Goal: Navigation & Orientation: Find specific page/section

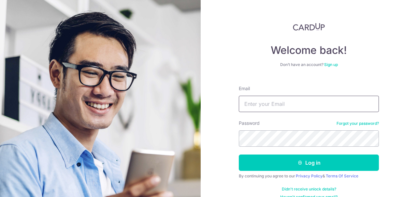
click at [246, 100] on input "Email" at bounding box center [309, 104] width 140 height 16
type input "[EMAIL_ADDRESS][DOMAIN_NAME]"
click at [221, 121] on div "Welcome back! Don’t have an account? Sign up Email rajesh_doses@yahoo.com Passw…" at bounding box center [309, 98] width 216 height 197
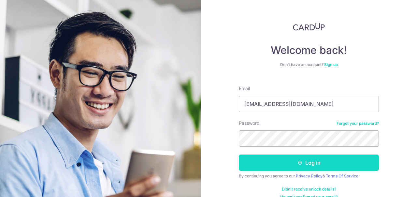
click at [299, 160] on icon "submit" at bounding box center [300, 162] width 5 height 5
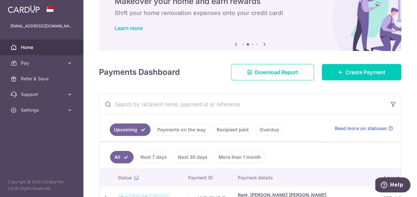
scroll to position [65, 0]
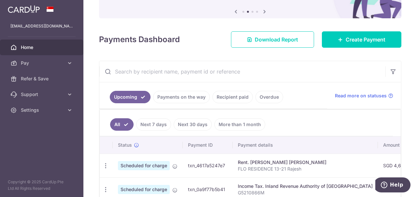
click at [263, 94] on link "Overdue" at bounding box center [270, 97] width 28 height 12
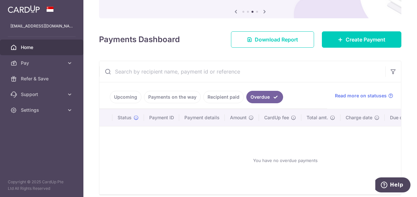
click at [222, 97] on link "Recipient paid" at bounding box center [223, 97] width 40 height 12
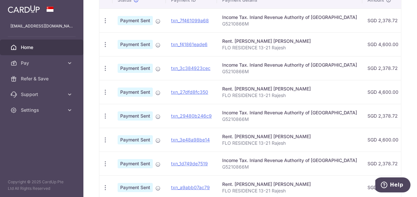
scroll to position [20, 0]
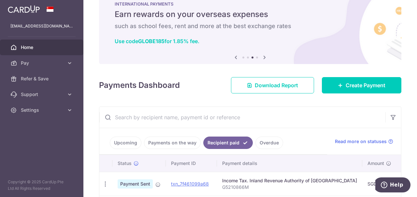
click at [176, 140] on link "Payments on the way" at bounding box center [172, 142] width 57 height 12
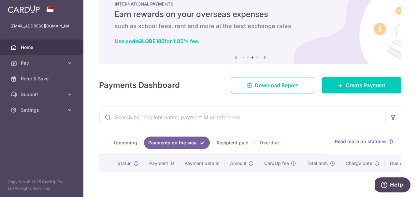
scroll to position [85, 0]
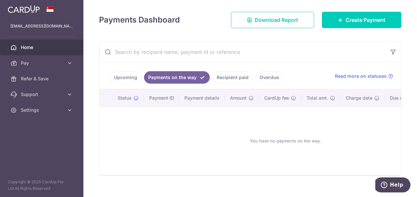
click at [126, 76] on link "Upcoming" at bounding box center [126, 77] width 32 height 12
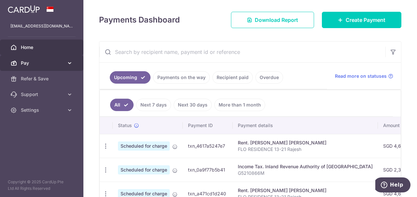
click at [71, 61] on icon at bounding box center [70, 63] width 7 height 7
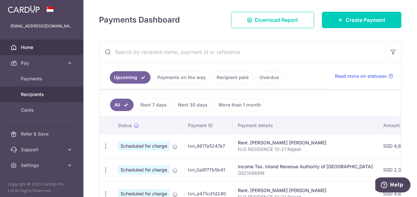
scroll to position [2, 0]
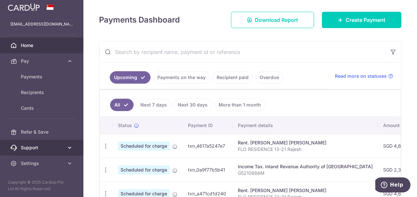
click at [67, 147] on icon at bounding box center [70, 147] width 7 height 7
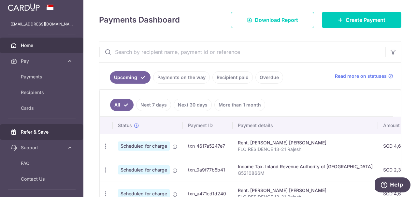
scroll to position [41, 0]
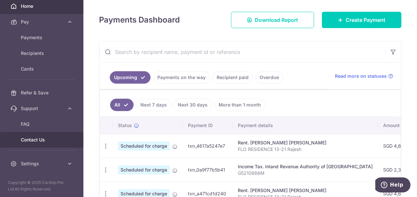
click at [39, 139] on span "Contact Us" at bounding box center [42, 139] width 43 height 7
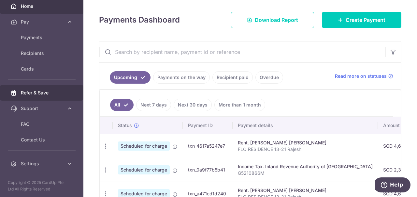
click at [32, 93] on span "Refer & Save" at bounding box center [42, 92] width 43 height 7
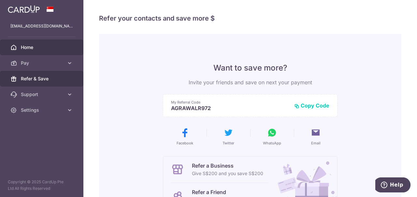
click at [24, 47] on span "Home" at bounding box center [42, 47] width 43 height 7
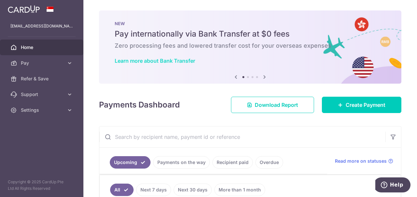
click at [136, 60] on link "Learn more about Bank Transfer" at bounding box center [155, 60] width 81 height 7
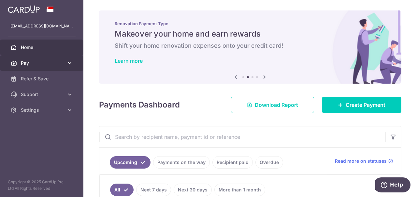
click at [70, 61] on icon at bounding box center [70, 63] width 7 height 7
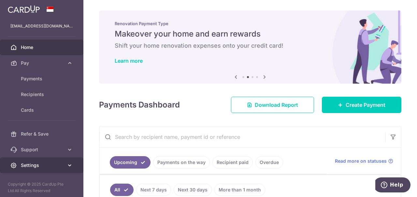
click at [68, 162] on icon at bounding box center [70, 165] width 7 height 7
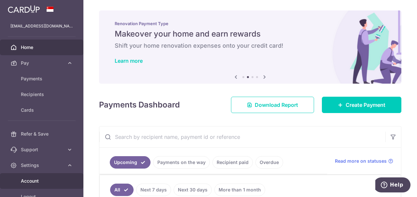
scroll to position [41, 0]
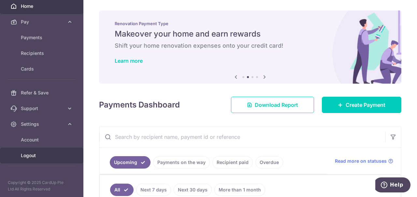
click at [41, 155] on span "Logout" at bounding box center [42, 155] width 43 height 7
